Goal: Transaction & Acquisition: Purchase product/service

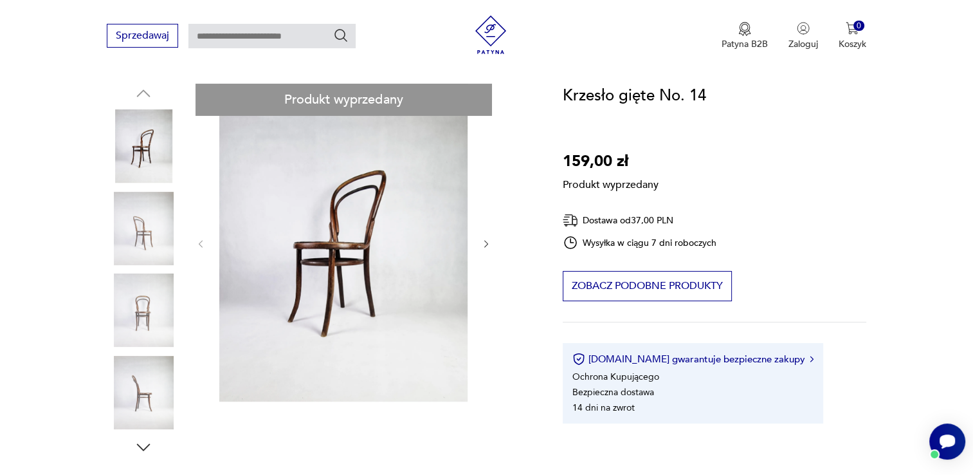
click at [156, 310] on div "Produkt wyprzedany Opis produktu Krzesło gięte Wzór nawiązuje do projektu krzes…" at bounding box center [319, 477] width 425 height 786
click at [142, 398] on div "Produkt wyprzedany Opis produktu Krzesło gięte Wzór nawiązuje do projektu krzes…" at bounding box center [319, 477] width 425 height 786
click at [487, 241] on div "Produkt wyprzedany Opis produktu Krzesło gięte Wzór nawiązuje do projektu krzes…" at bounding box center [319, 477] width 425 height 786
click at [486, 242] on div "Produkt wyprzedany Opis produktu Krzesło gięte Wzór nawiązuje do projektu krzes…" at bounding box center [319, 477] width 425 height 786
drag, startPoint x: 484, startPoint y: 241, endPoint x: 494, endPoint y: 194, distance: 48.1
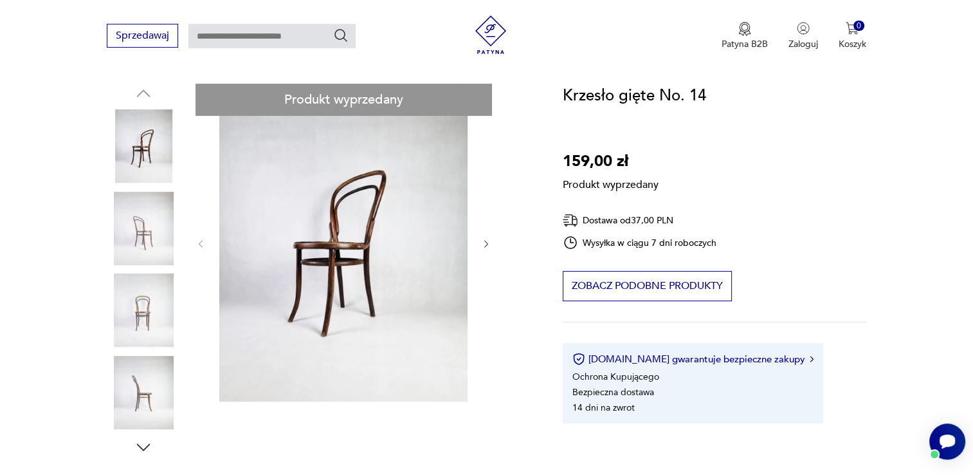
click at [494, 194] on div "Produkt wyprzedany Opis produktu Krzesło gięte Wzór nawiązuje do projektu krzes…" at bounding box center [319, 477] width 425 height 786
